Goal: Information Seeking & Learning: Learn about a topic

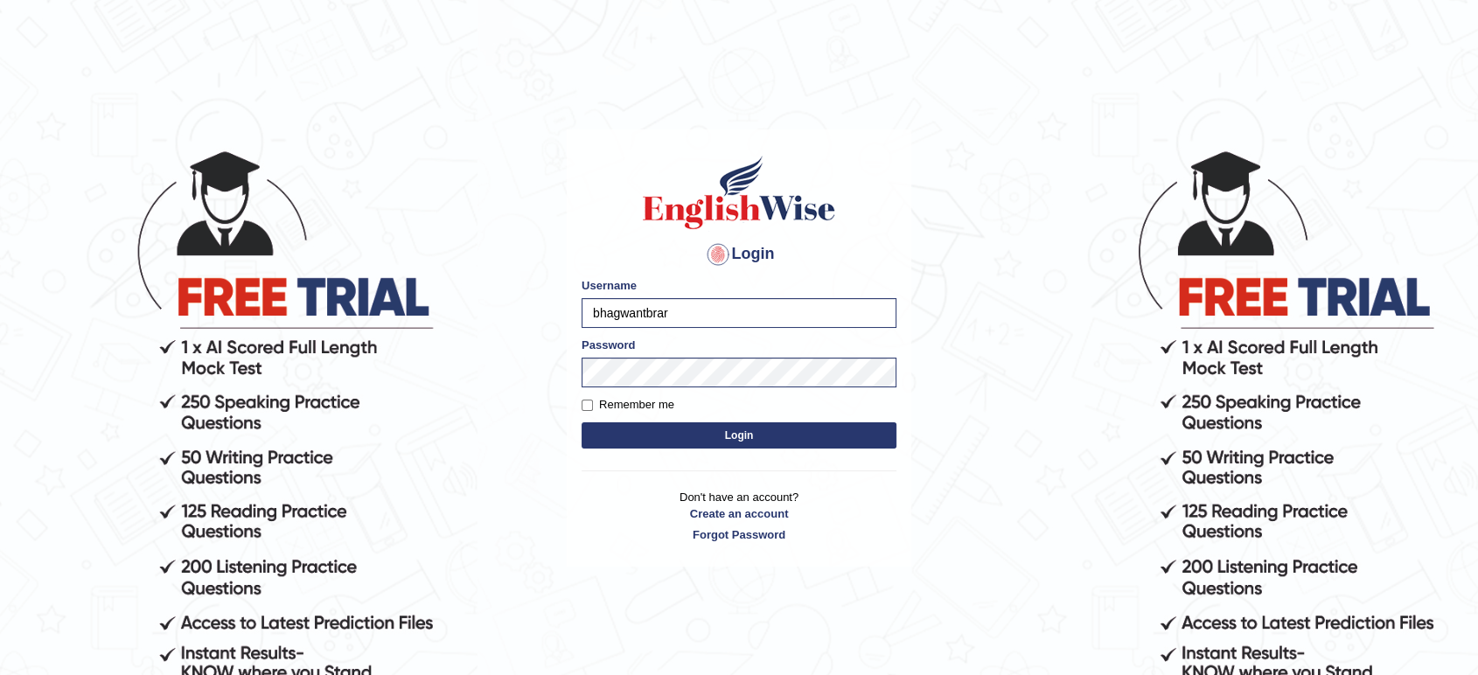
click at [764, 429] on button "Login" at bounding box center [739, 435] width 315 height 26
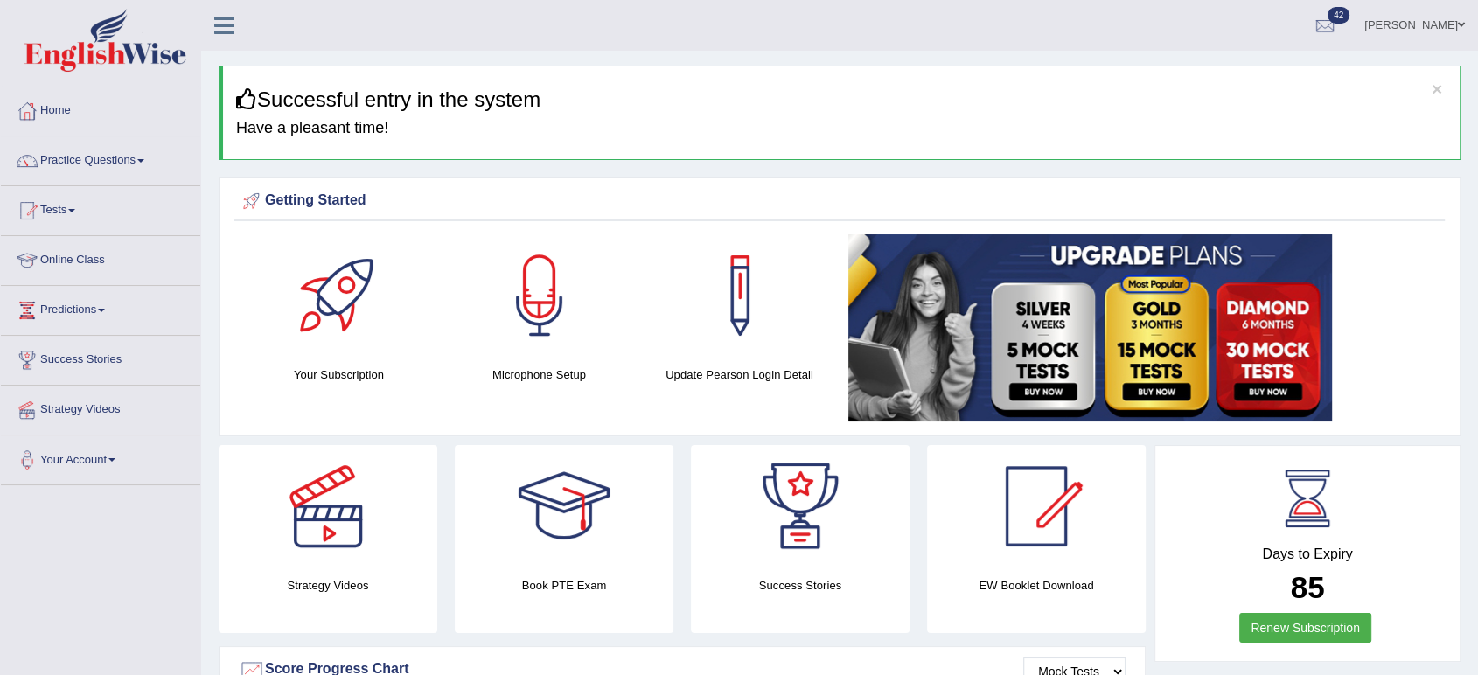
click at [141, 161] on link "Practice Questions" at bounding box center [100, 158] width 199 height 44
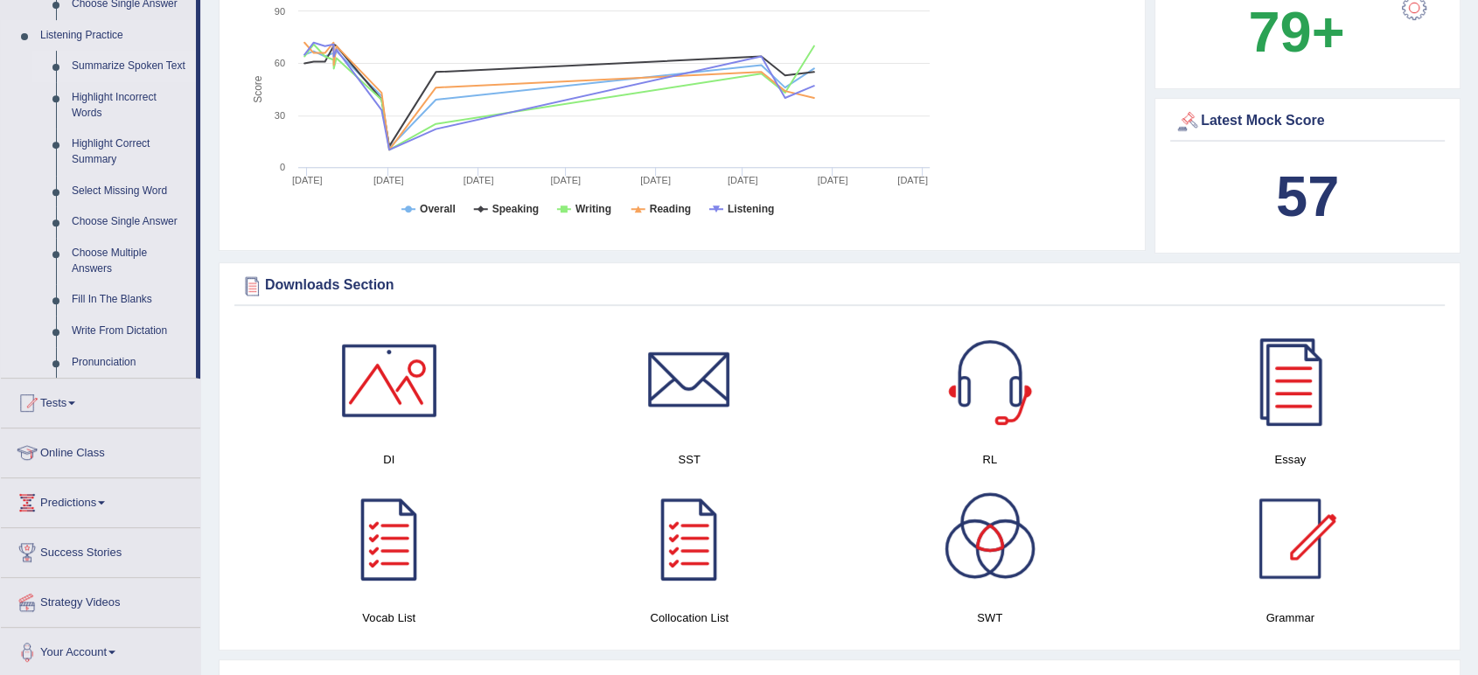
scroll to position [680, 0]
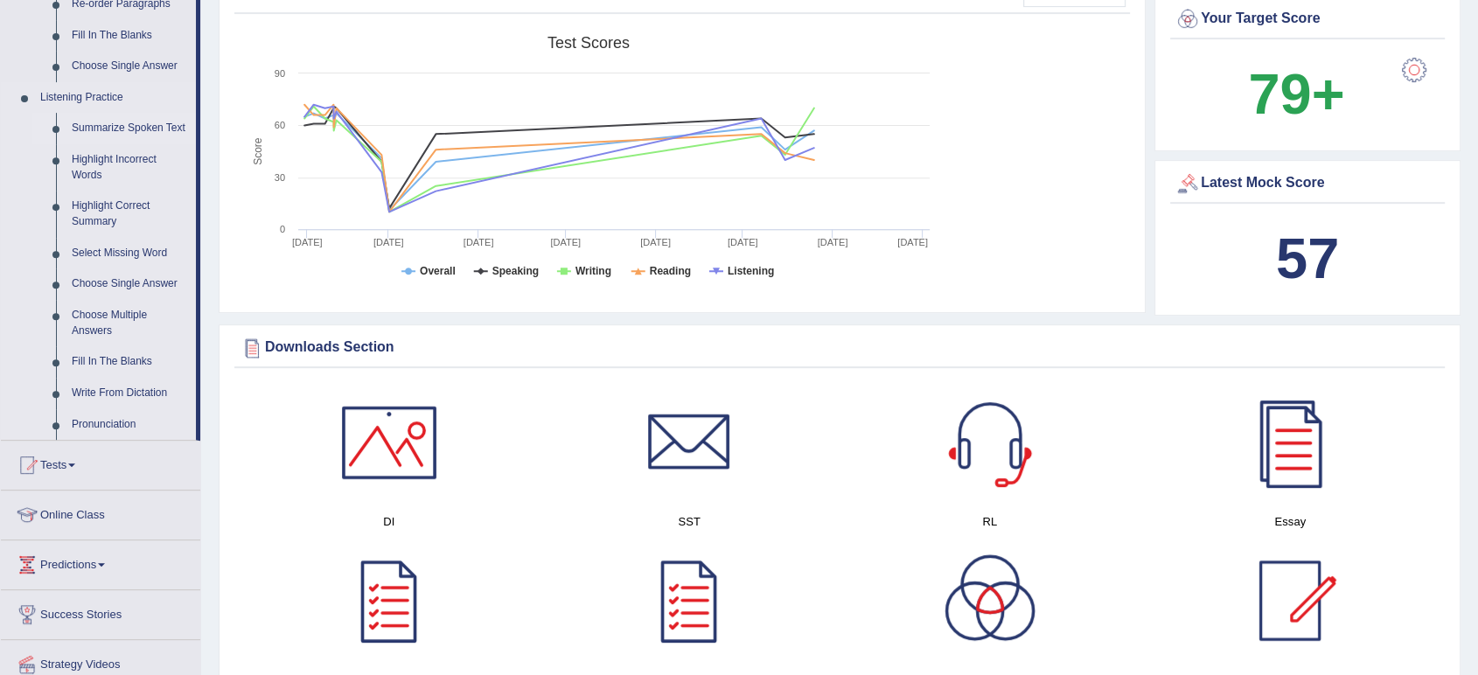
click at [153, 123] on link "Summarize Spoken Text" at bounding box center [130, 128] width 132 height 31
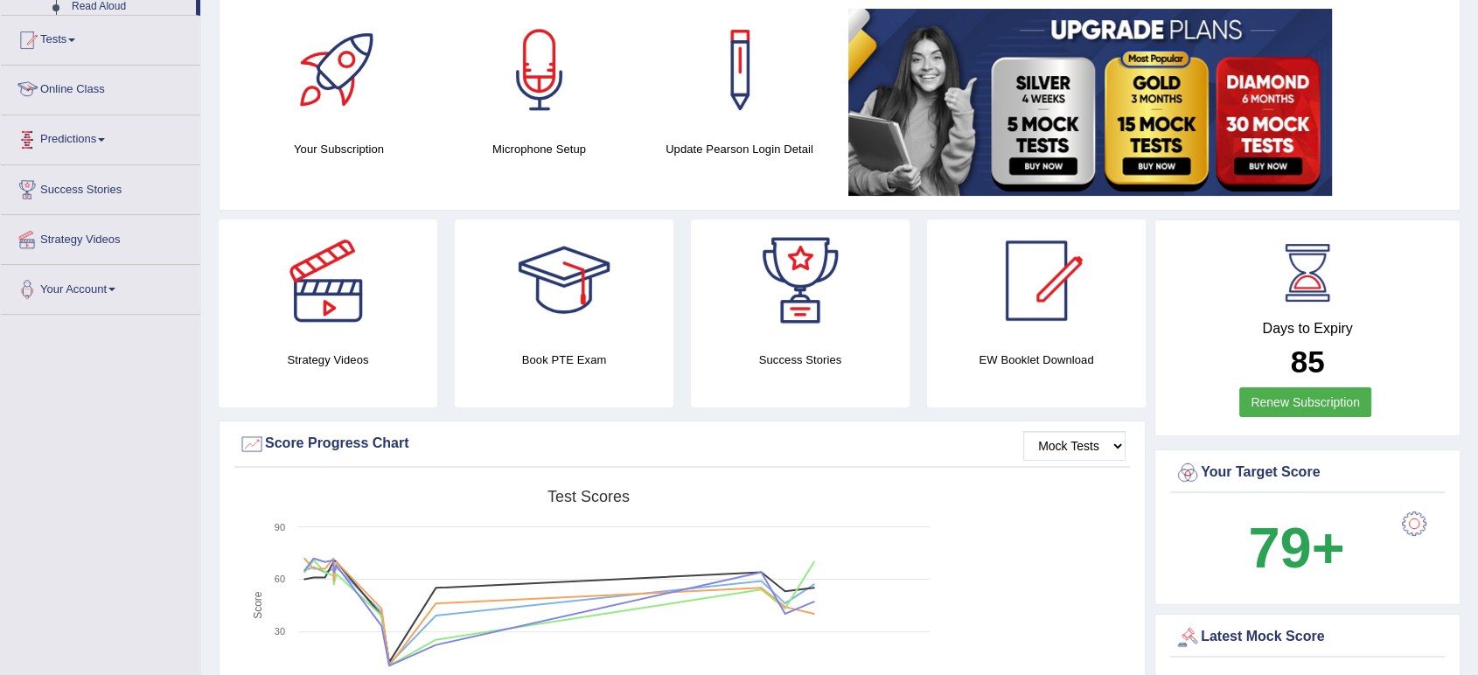
scroll to position [377, 0]
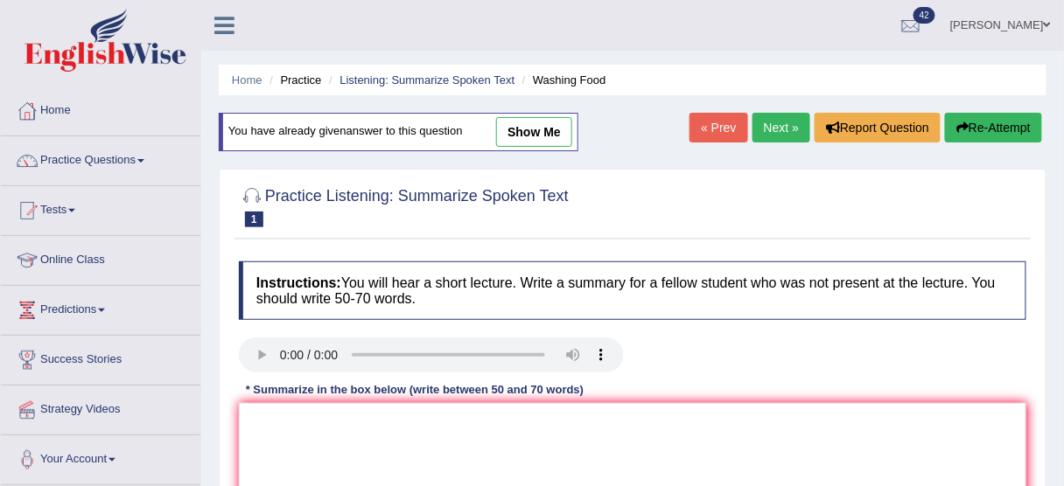
drag, startPoint x: 566, startPoint y: 122, endPoint x: 558, endPoint y: 109, distance: 15.3
click at [566, 122] on link "show me" at bounding box center [534, 132] width 76 height 30
type textarea "The speaker provided a comprehensive overview of food safety in proper cleaning…"
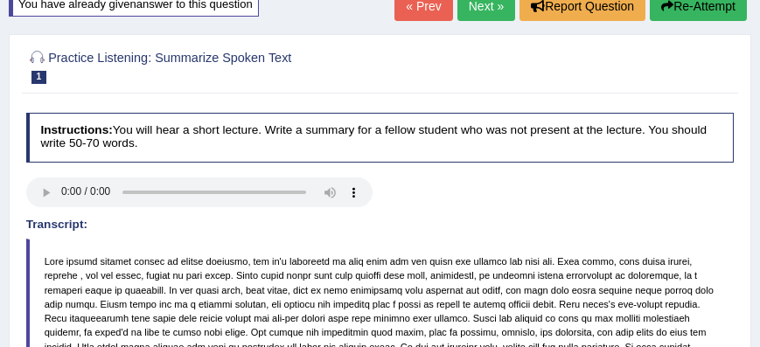
scroll to position [100, 0]
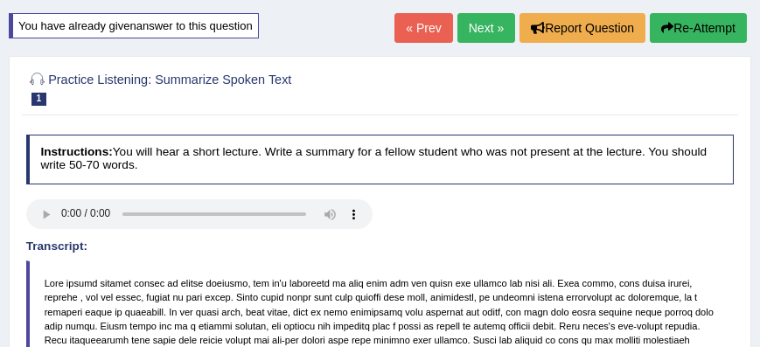
click at [468, 32] on link "Next »" at bounding box center [486, 28] width 58 height 30
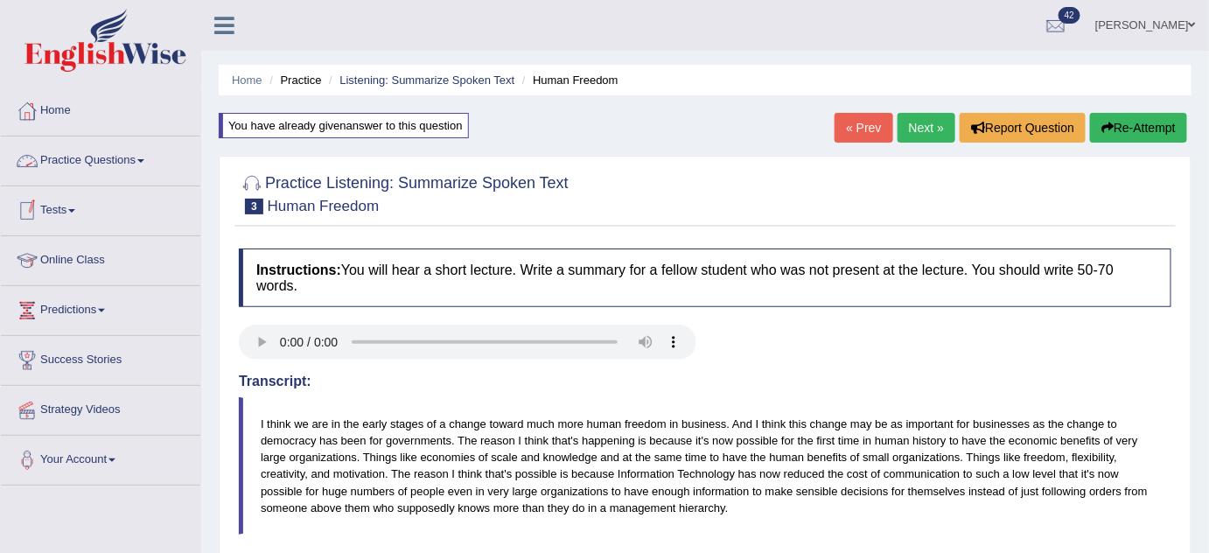
click at [140, 159] on link "Practice Questions" at bounding box center [100, 158] width 199 height 44
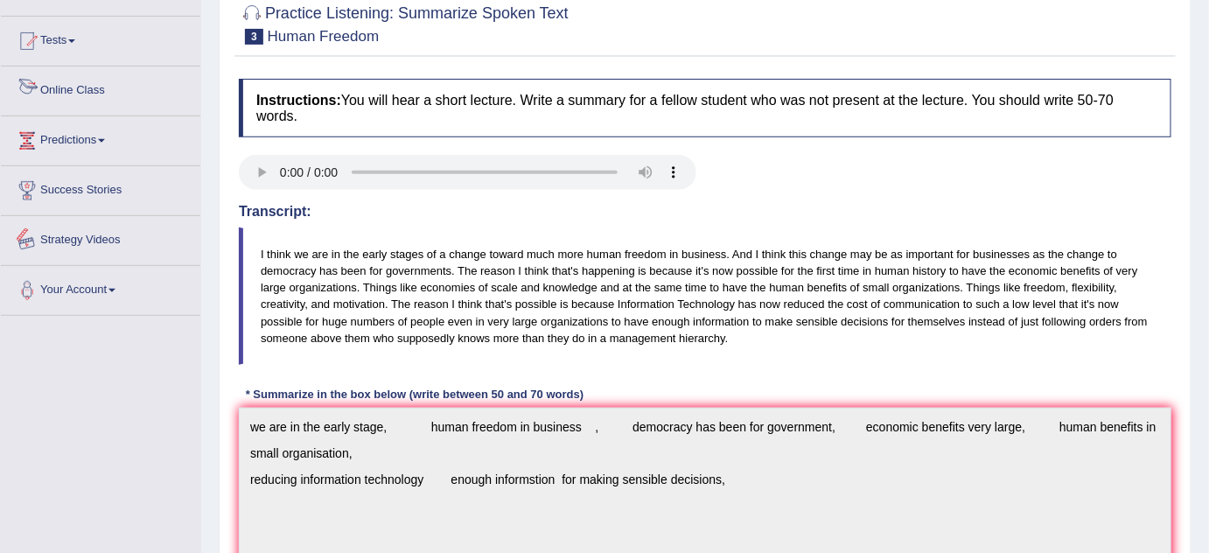
scroll to position [110, 0]
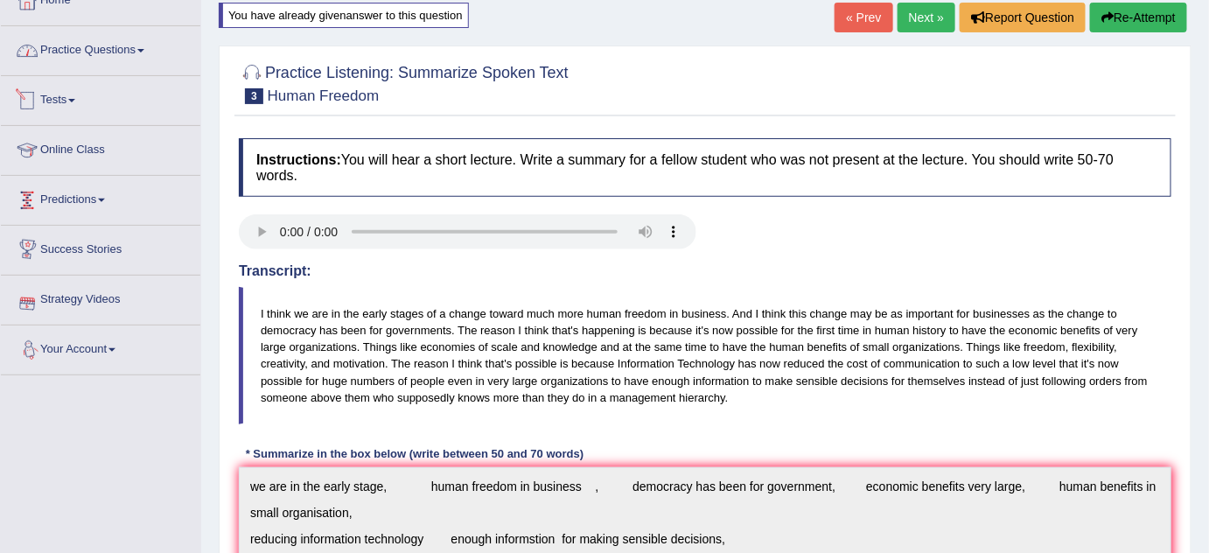
click at [108, 59] on link "Practice Questions" at bounding box center [100, 48] width 199 height 44
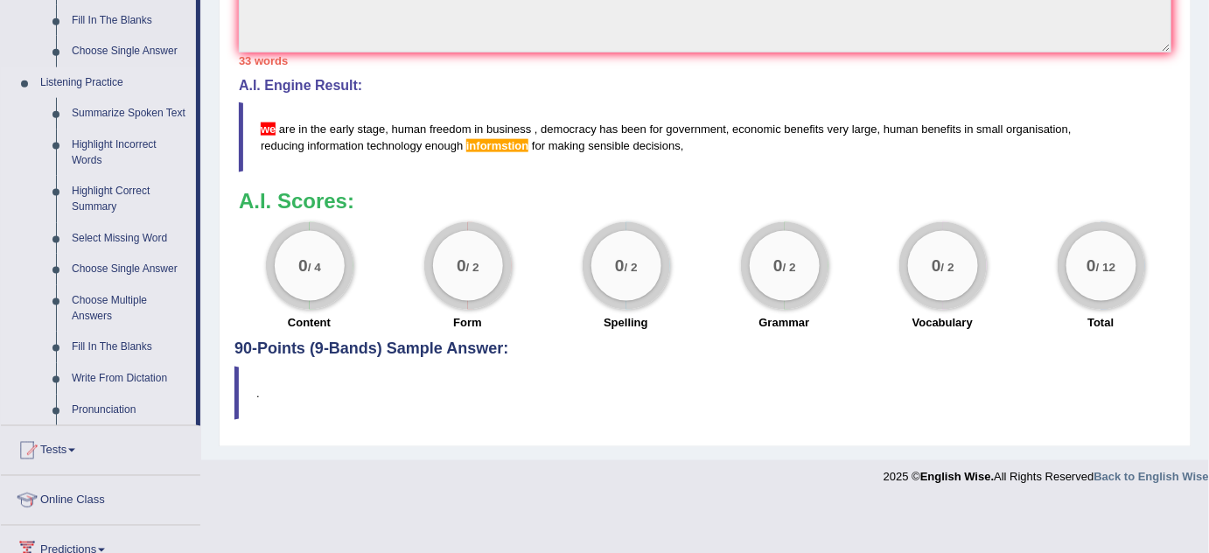
scroll to position [666, 0]
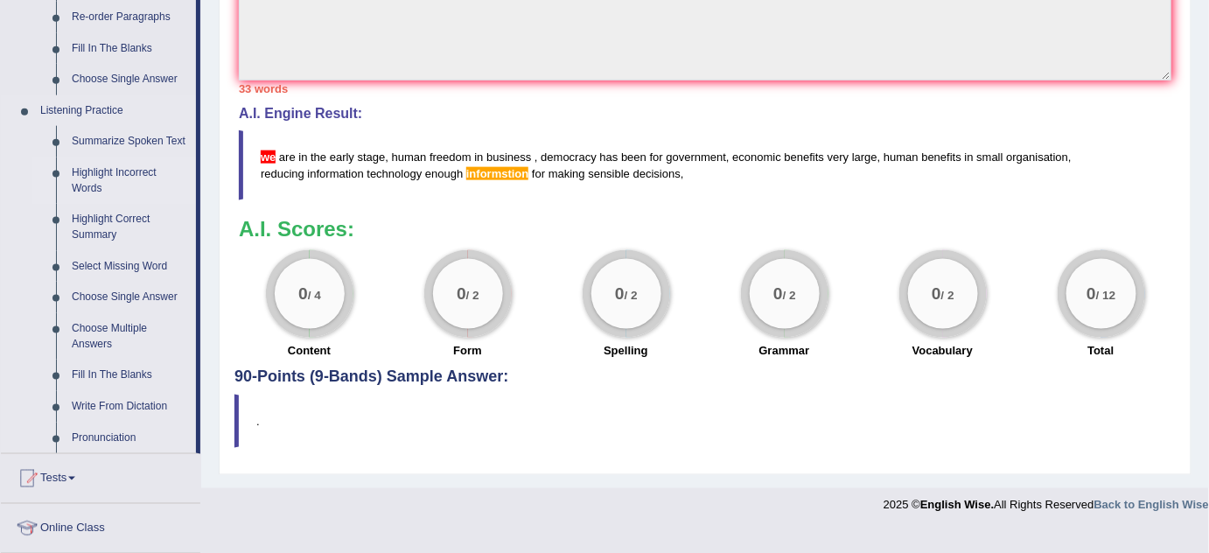
click at [131, 171] on link "Highlight Incorrect Words" at bounding box center [130, 180] width 132 height 46
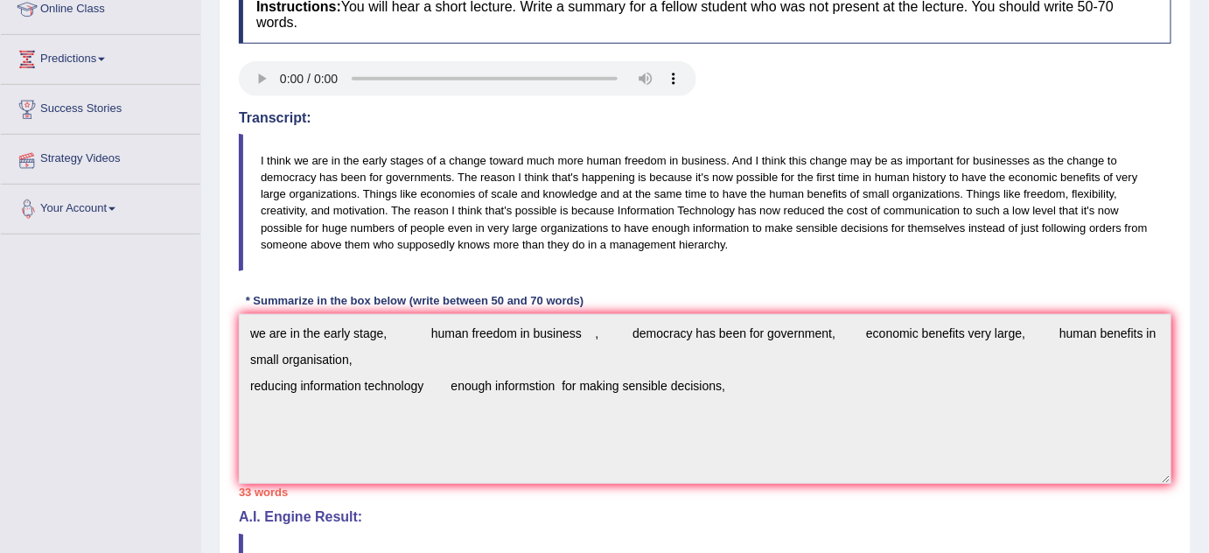
scroll to position [352, 0]
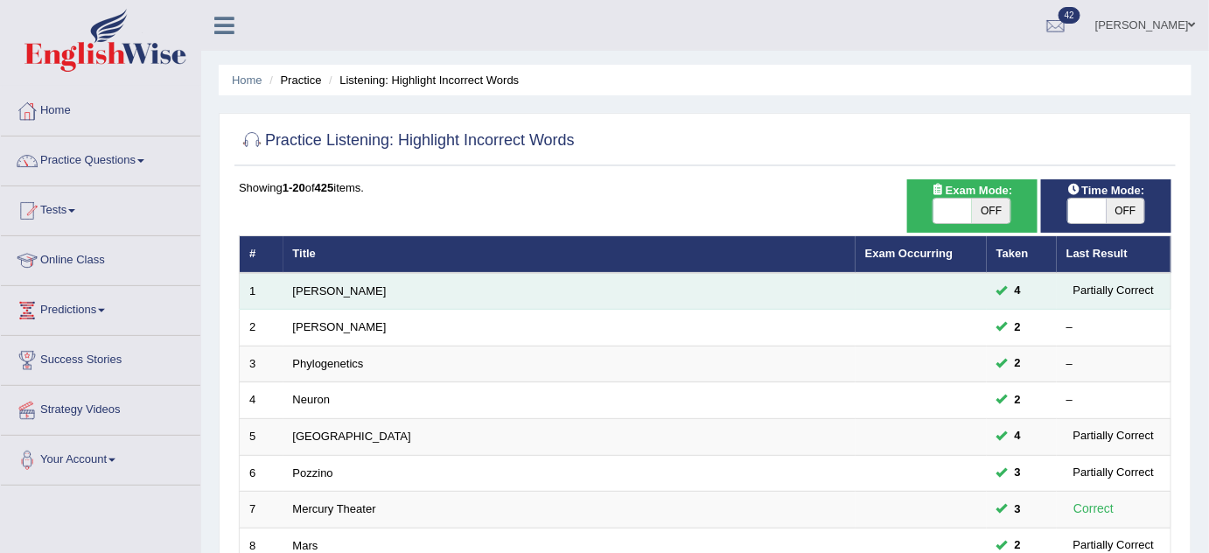
click at [305, 280] on td "[PERSON_NAME]" at bounding box center [569, 291] width 572 height 37
click at [304, 284] on link "[PERSON_NAME]" at bounding box center [340, 290] width 94 height 13
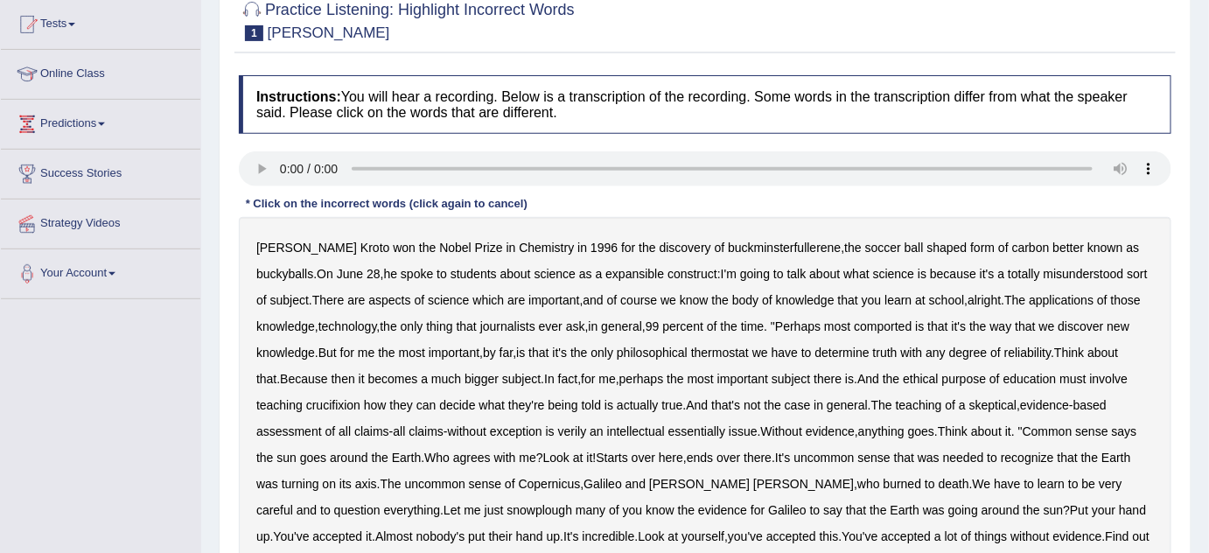
scroll to position [79, 0]
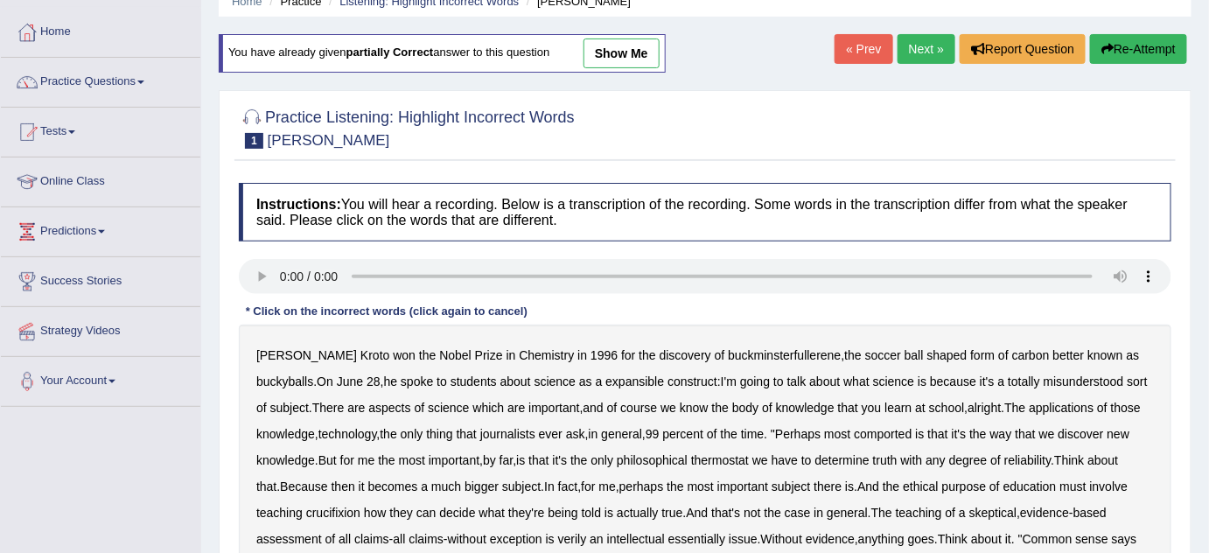
click at [616, 62] on link "show me" at bounding box center [621, 53] width 76 height 30
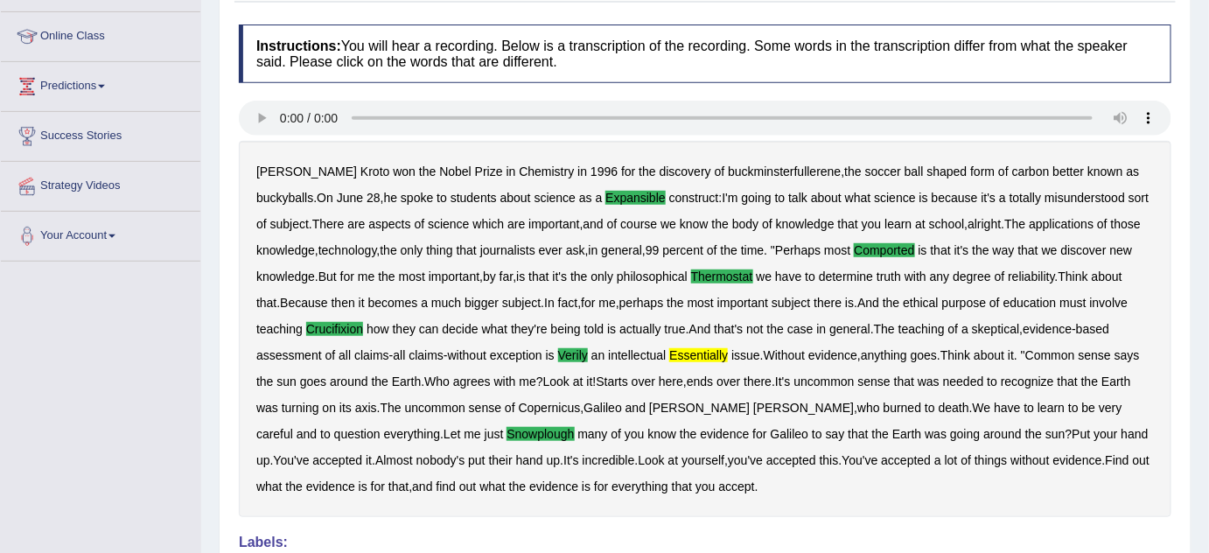
scroll to position [238, 0]
